Goal: Information Seeking & Learning: Check status

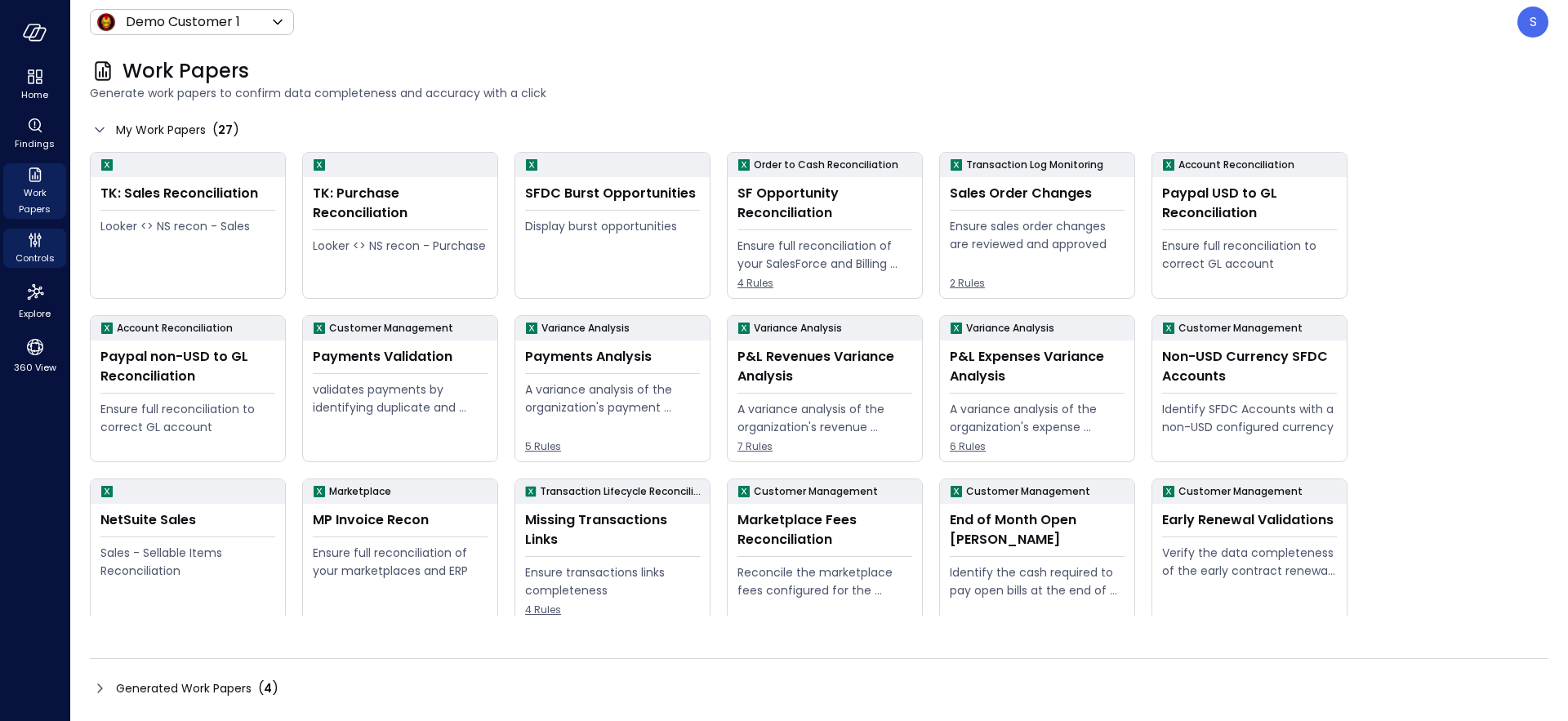
click at [32, 255] on span "Controls" at bounding box center [36, 258] width 40 height 16
click at [32, 253] on span "Controls" at bounding box center [36, 258] width 40 height 16
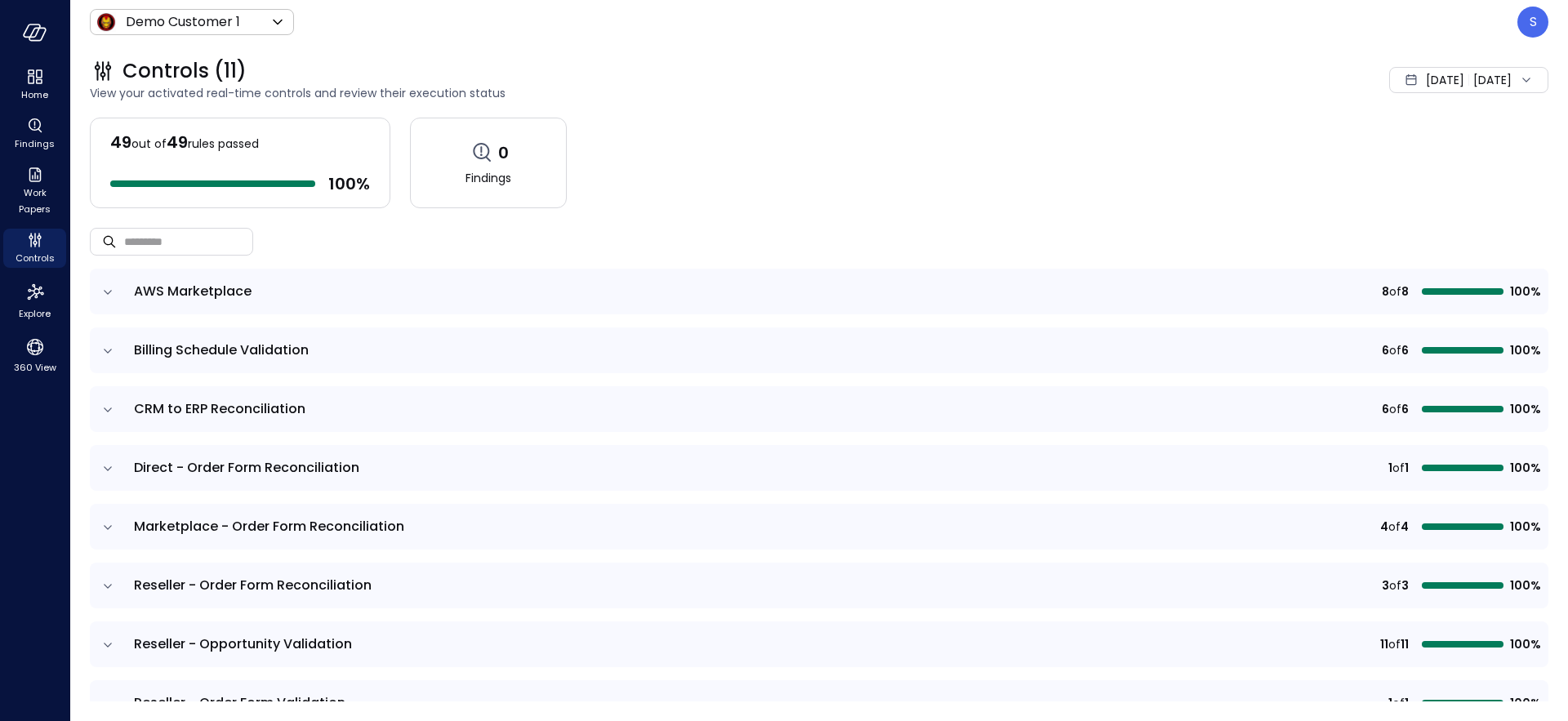
click at [1425, 83] on span "[DATE]" at bounding box center [1444, 80] width 39 height 18
click at [1393, 182] on li "Current Year [DATE]" at bounding box center [1419, 178] width 130 height 27
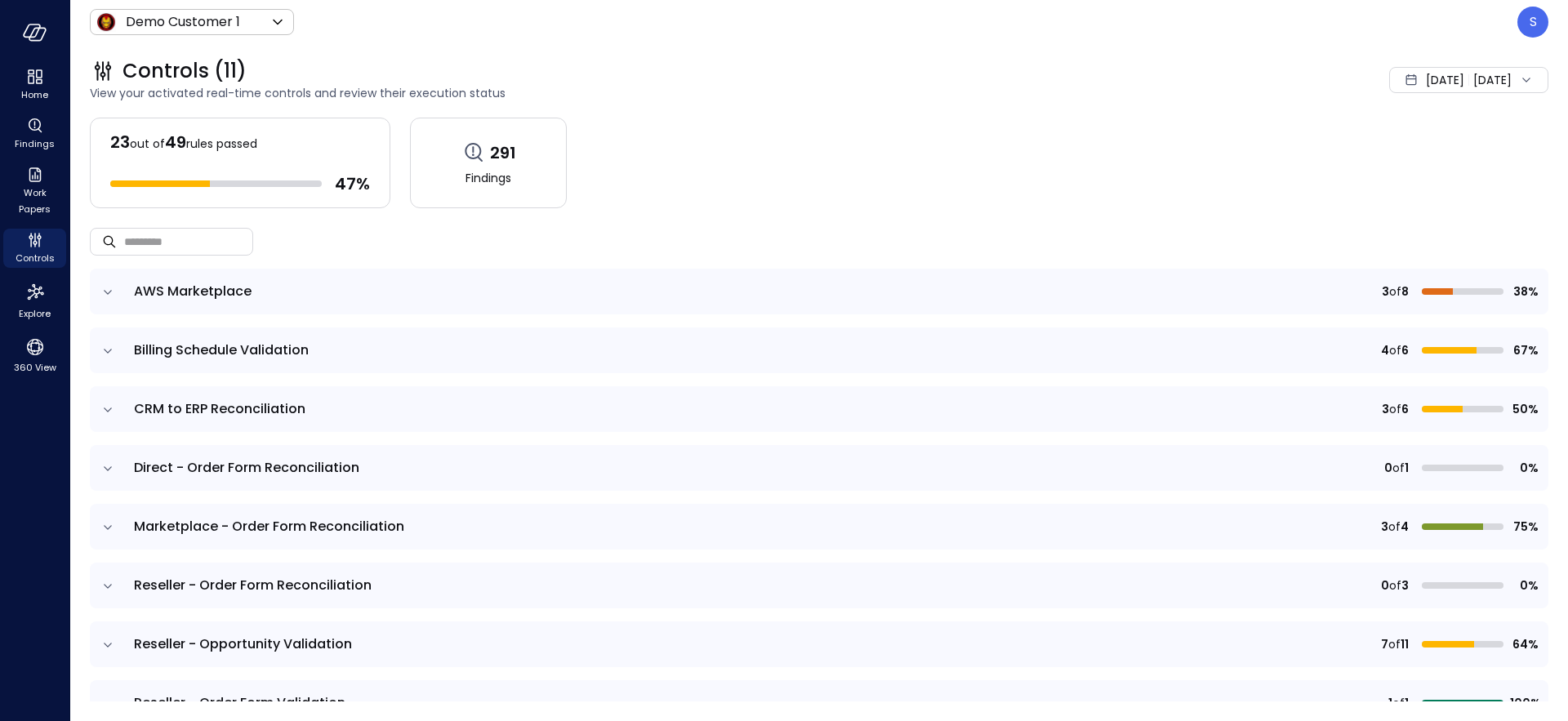
click at [108, 529] on icon "expand row" at bounding box center [108, 528] width 8 height 4
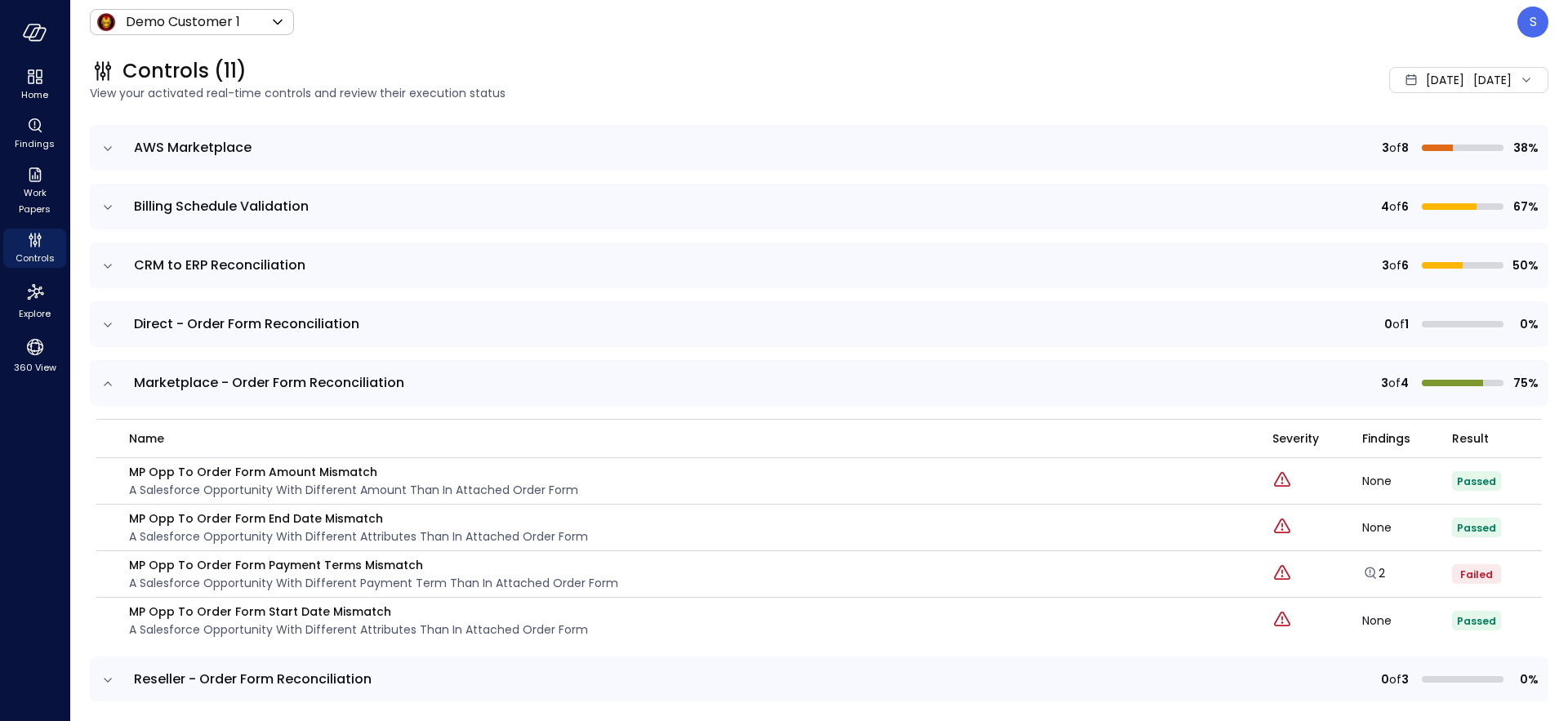
scroll to position [151, 0]
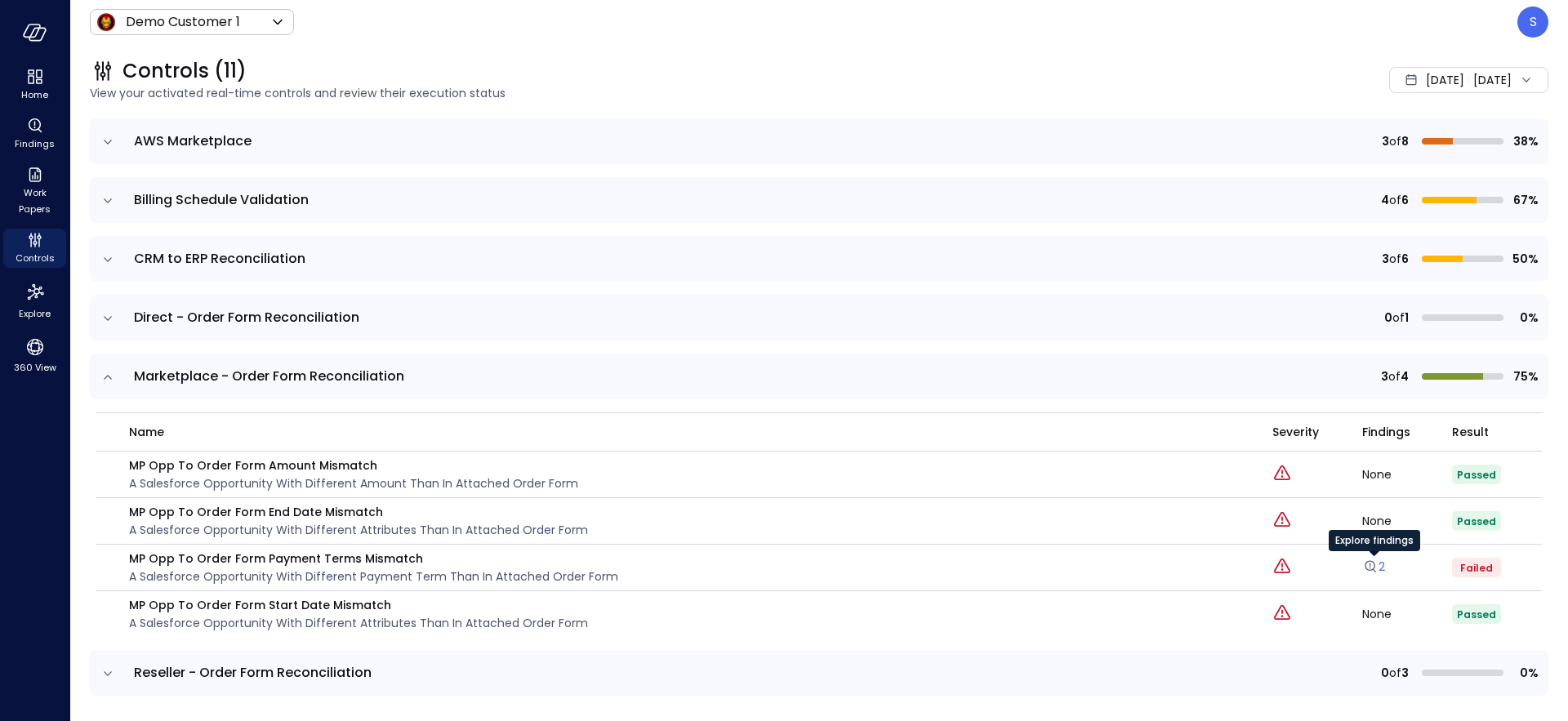
click at [1384, 563] on link "2" at bounding box center [1373, 566] width 23 height 16
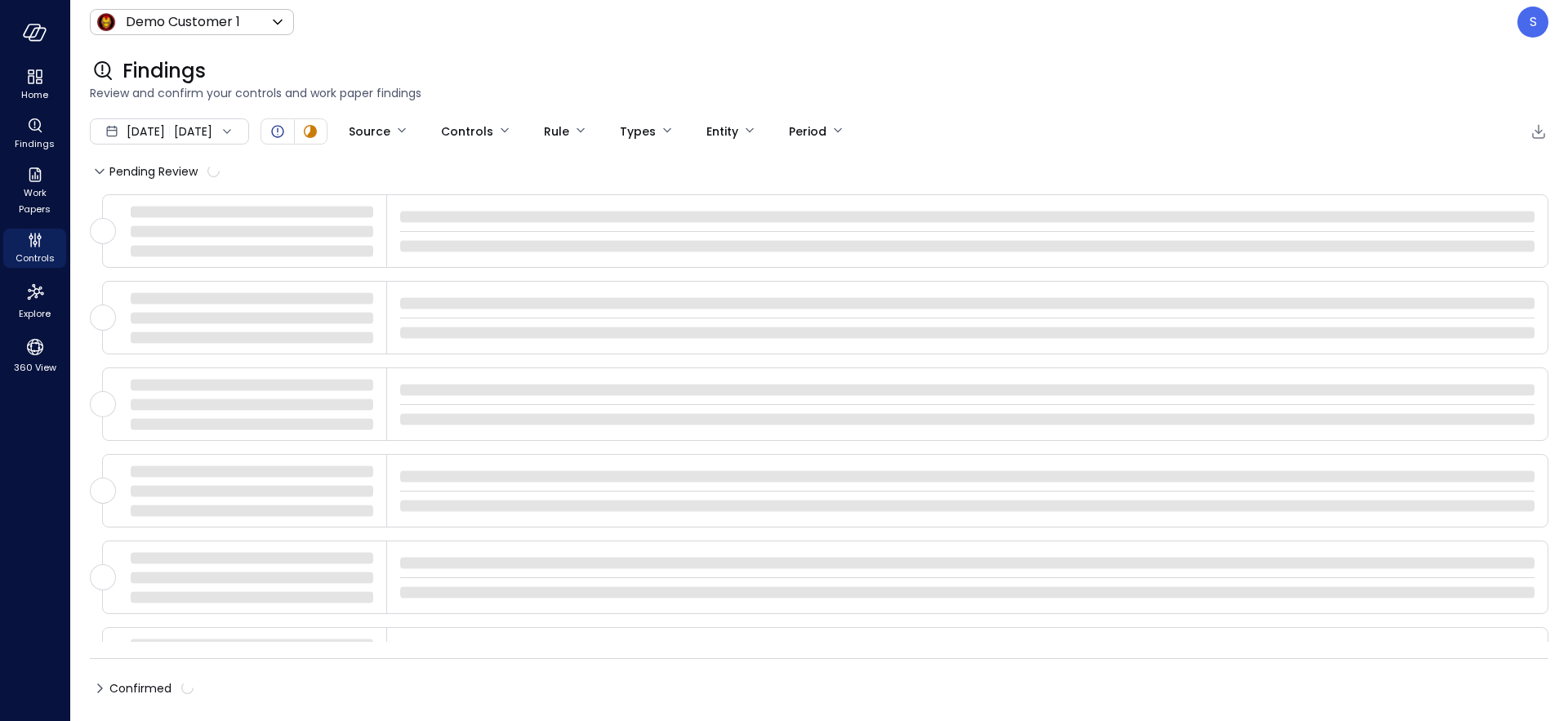
type input "****"
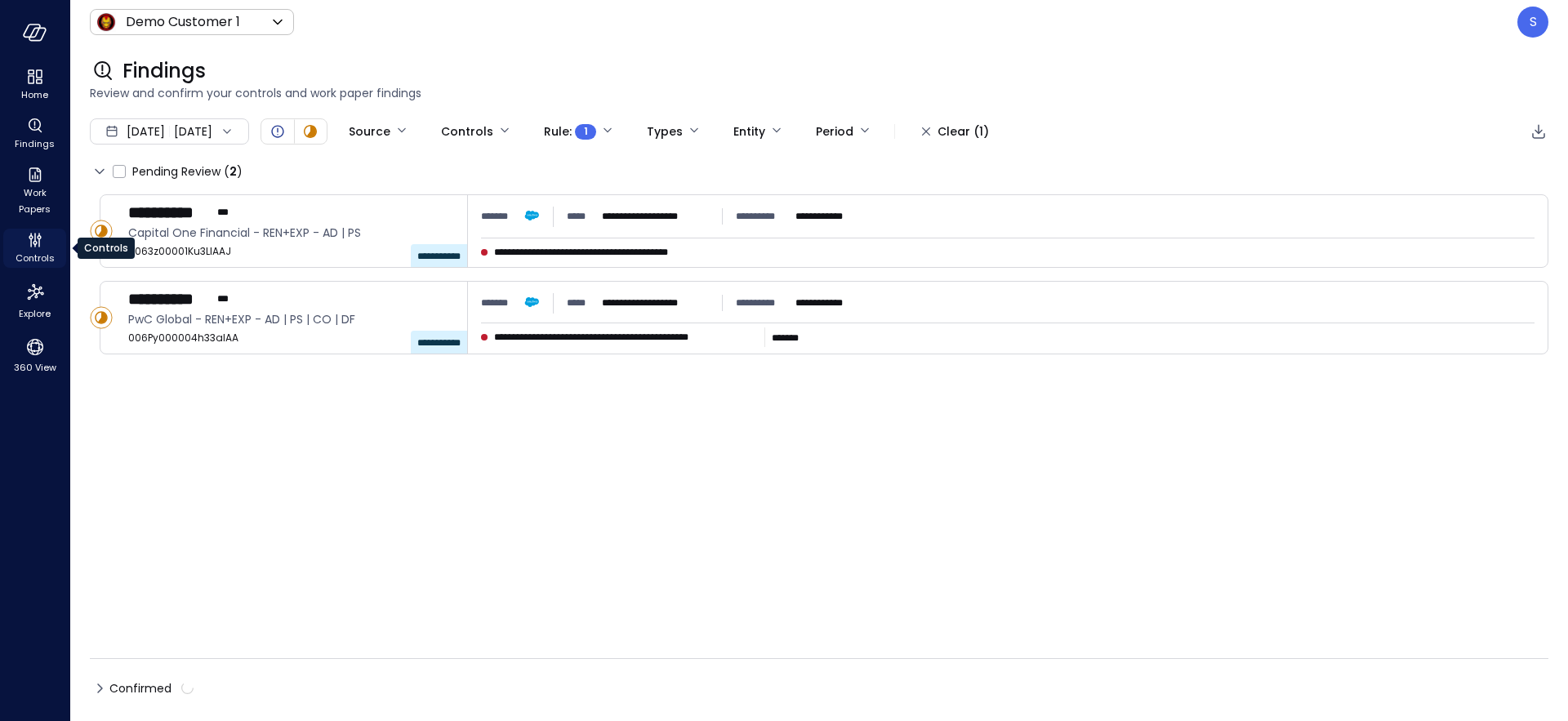
click at [35, 256] on span "Controls" at bounding box center [36, 258] width 40 height 16
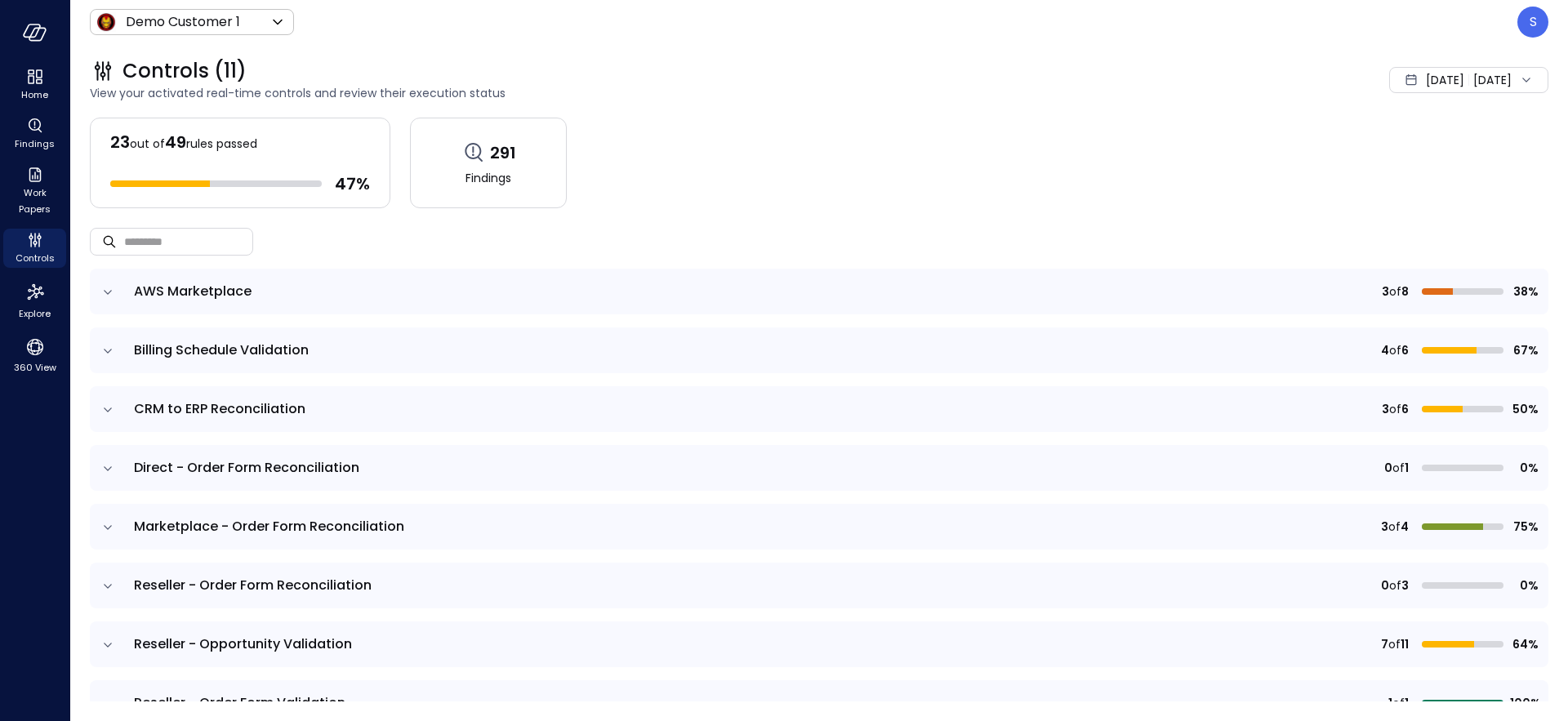
click at [108, 528] on icon "expand row" at bounding box center [108, 528] width 16 height 16
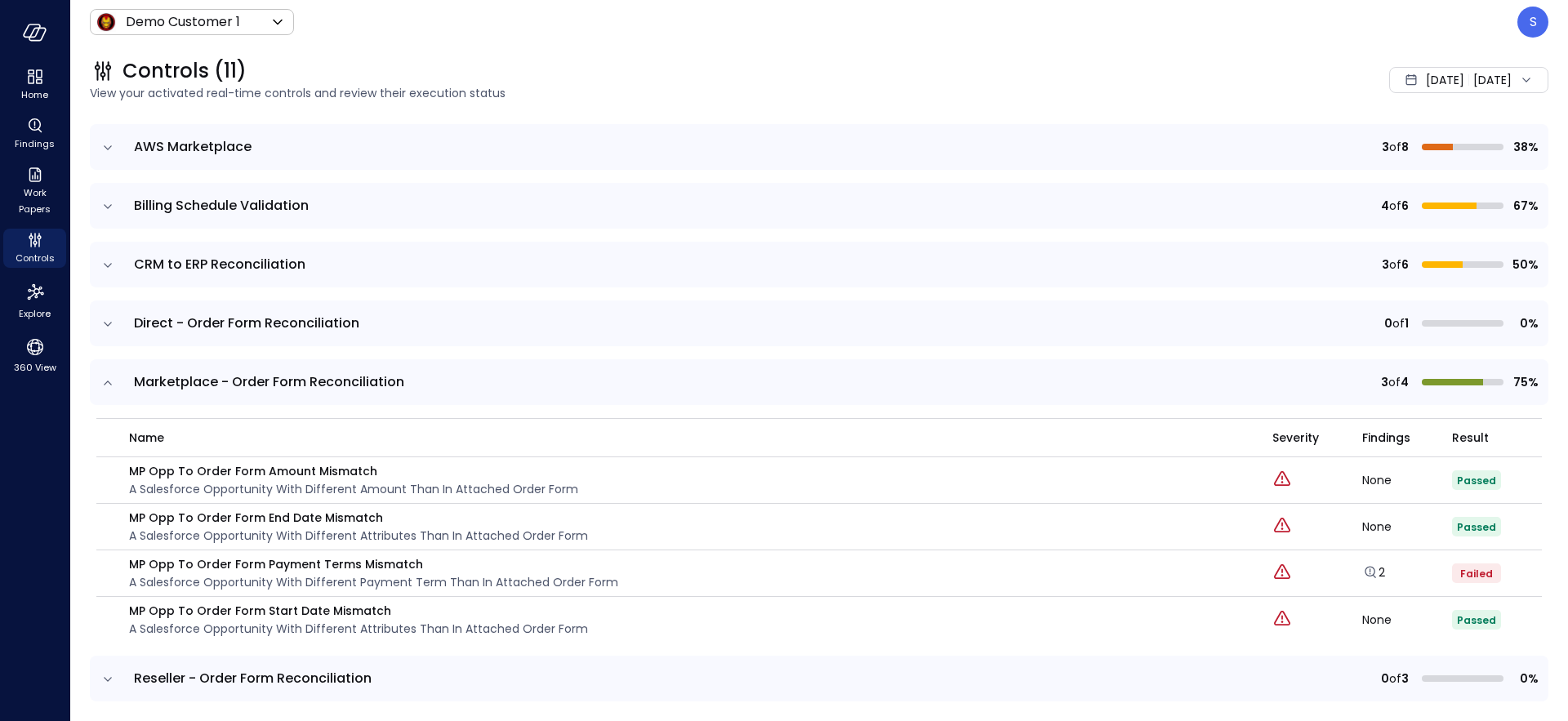
scroll to position [146, 0]
click at [107, 387] on icon "expand row" at bounding box center [108, 382] width 16 height 16
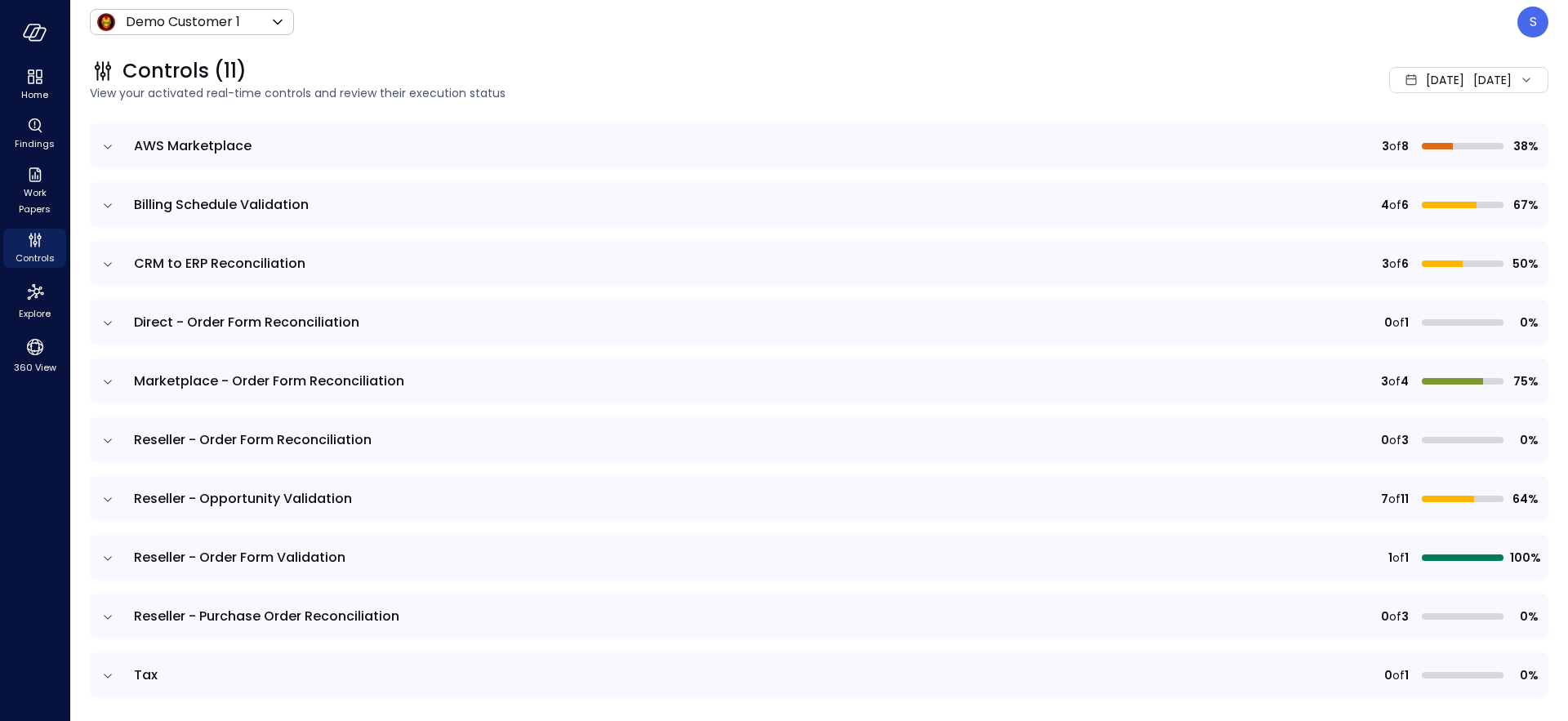
click at [107, 618] on icon "expand row" at bounding box center [108, 617] width 8 height 4
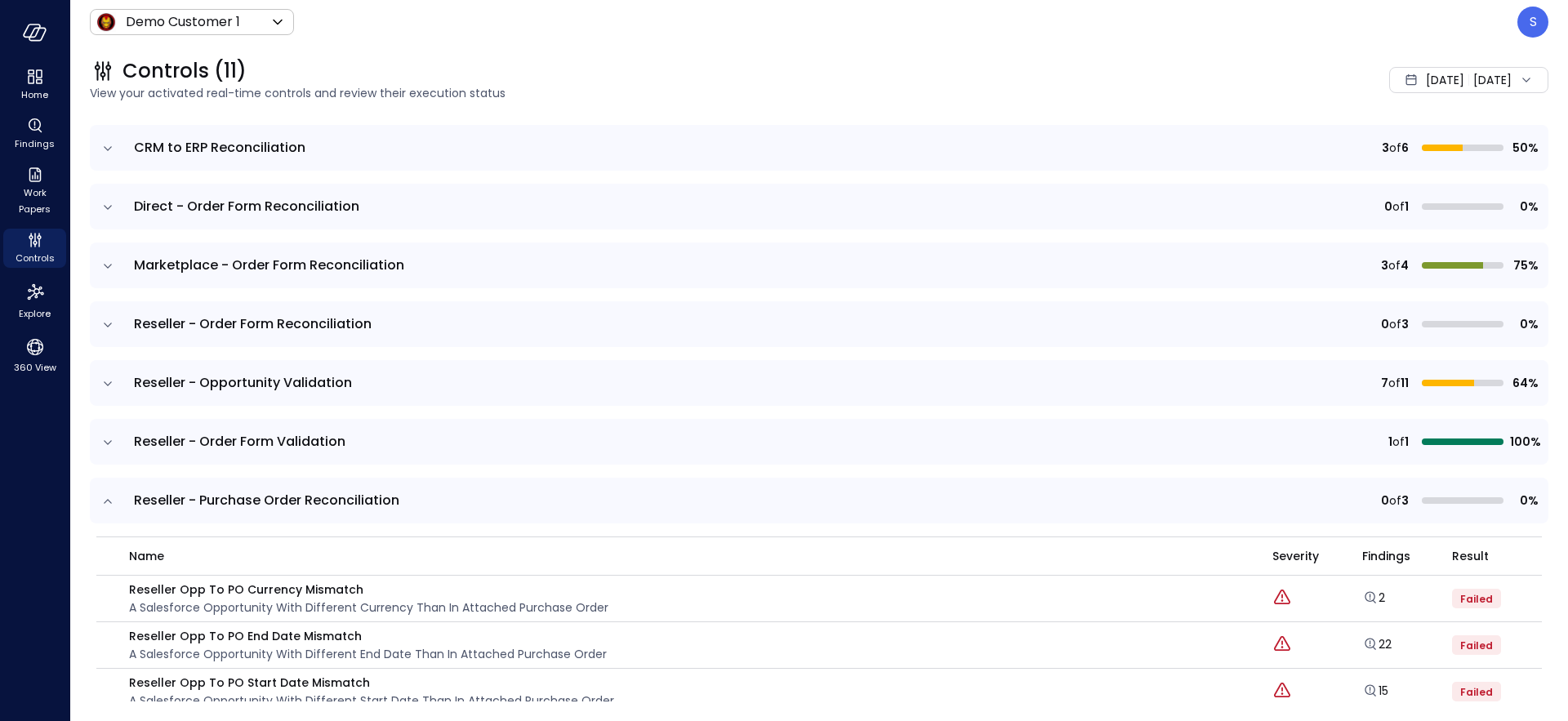
scroll to position [308, 0]
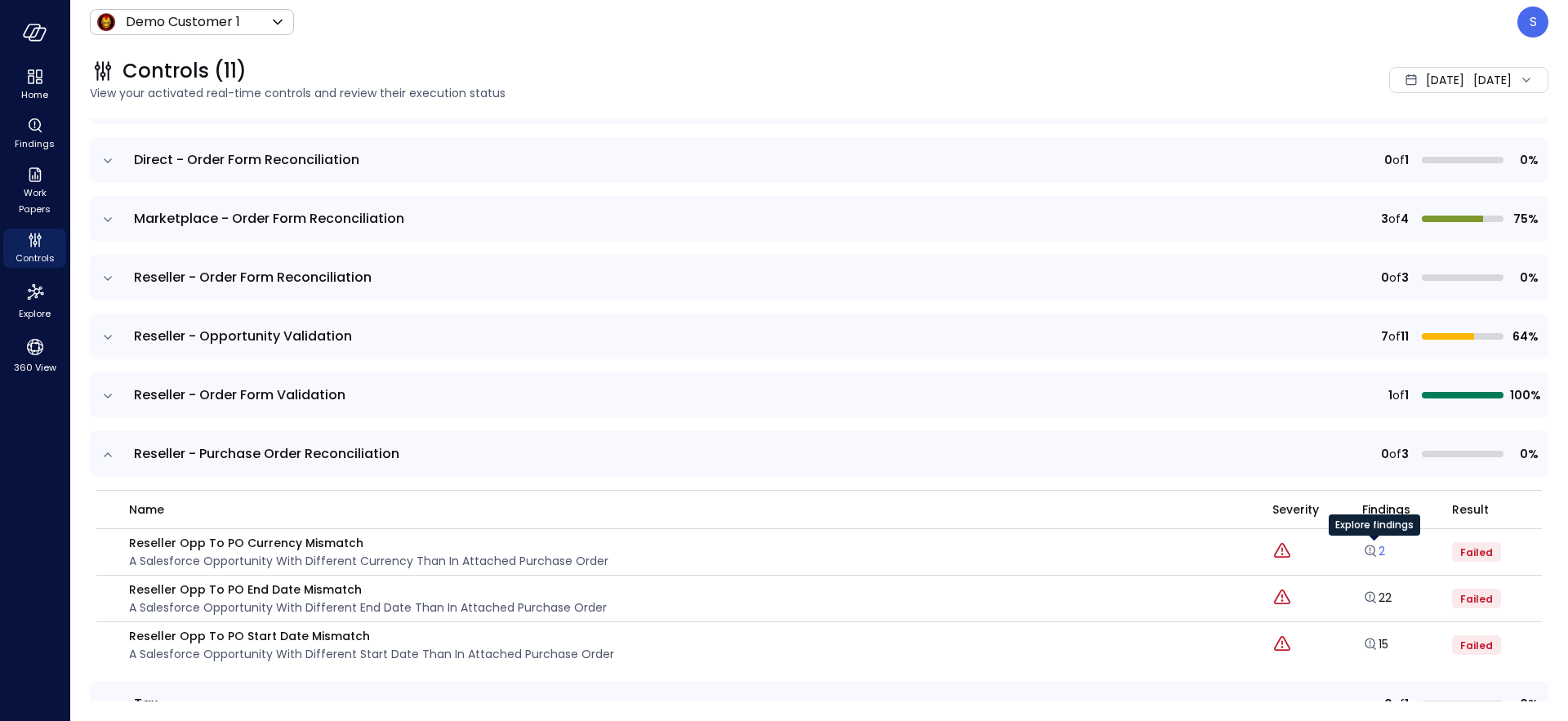
click at [1377, 552] on icon "Explore findings" at bounding box center [1370, 551] width 16 height 16
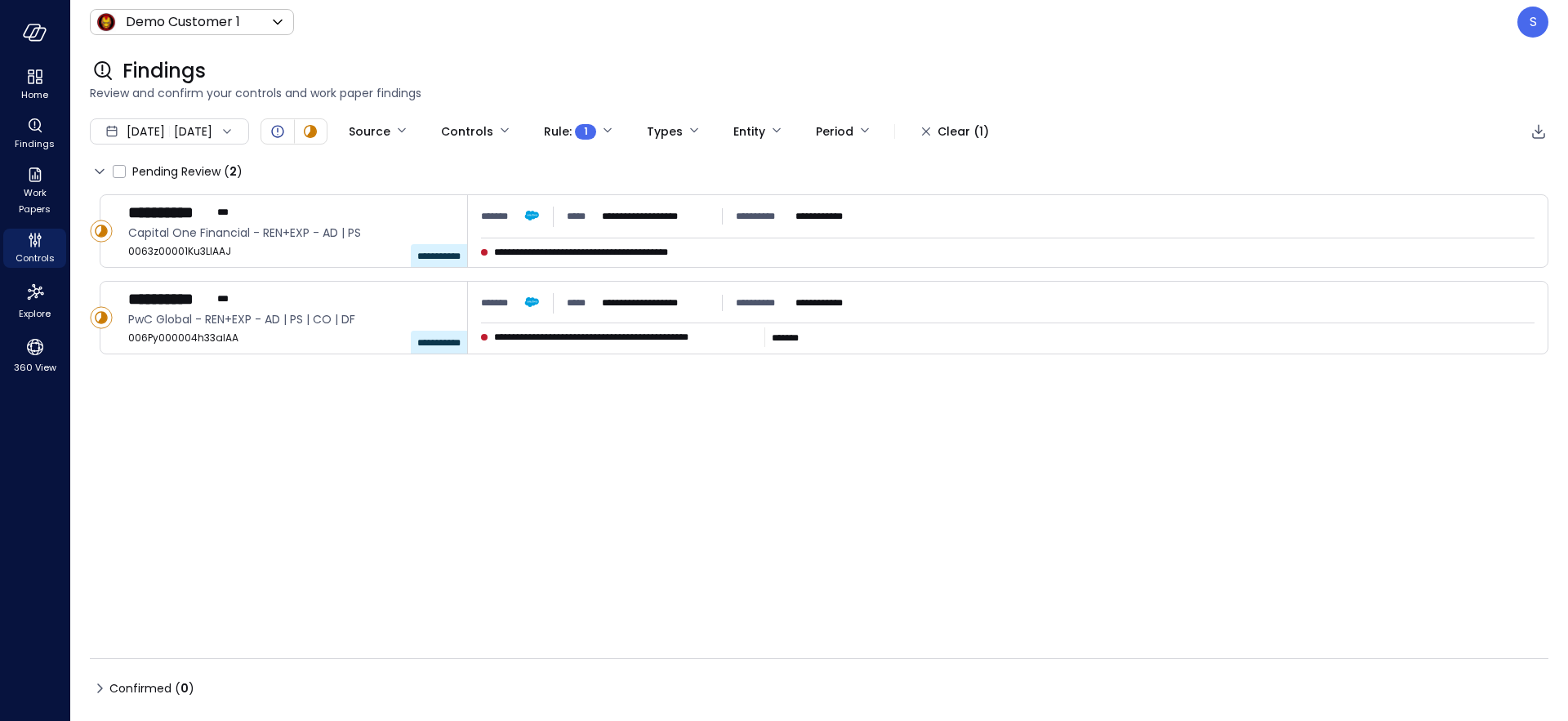
type input "****"
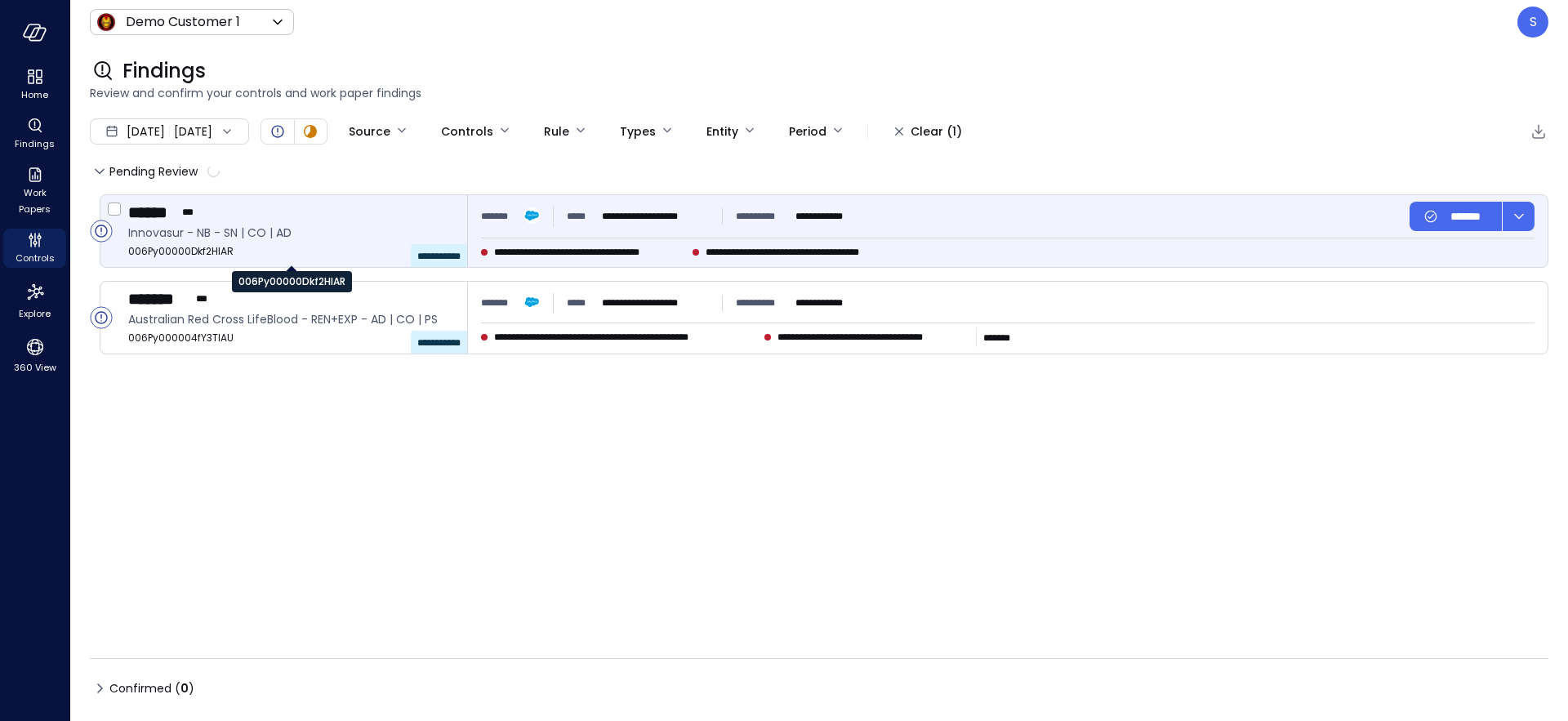
click at [253, 248] on span "006Py00000Dkf2HIAR" at bounding box center [290, 251] width 326 height 16
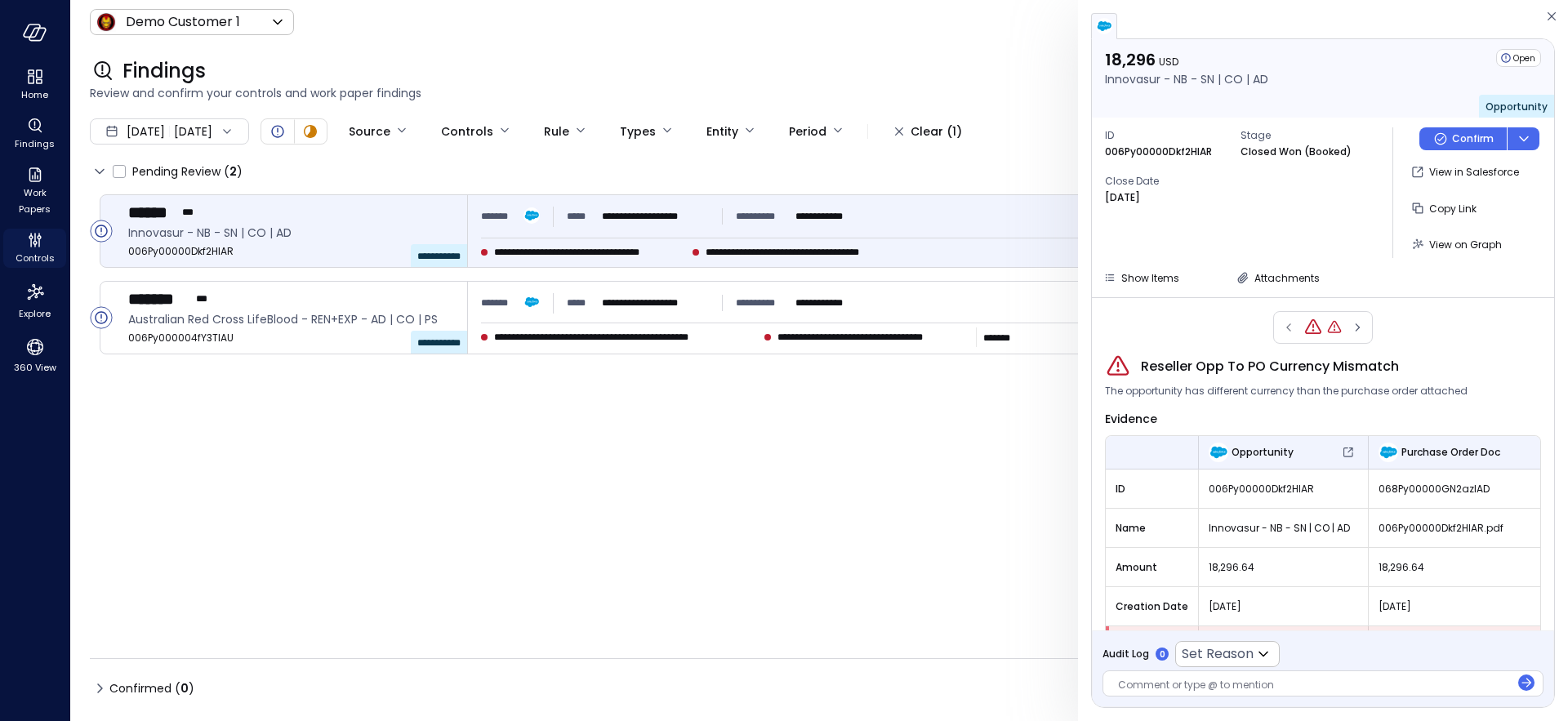
click at [32, 259] on span "Controls" at bounding box center [36, 258] width 40 height 16
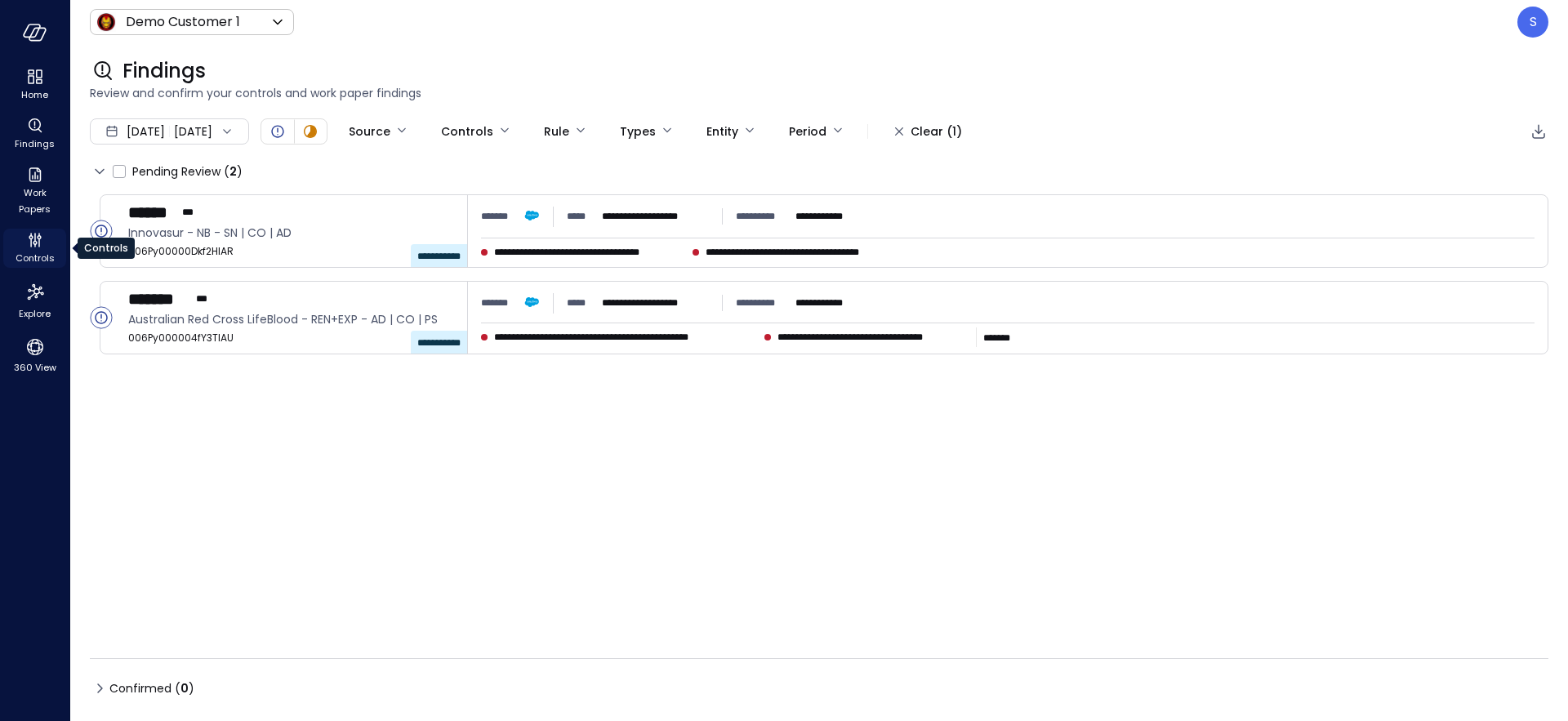
click at [30, 250] on span "Controls" at bounding box center [36, 258] width 40 height 16
